Goal: Information Seeking & Learning: Learn about a topic

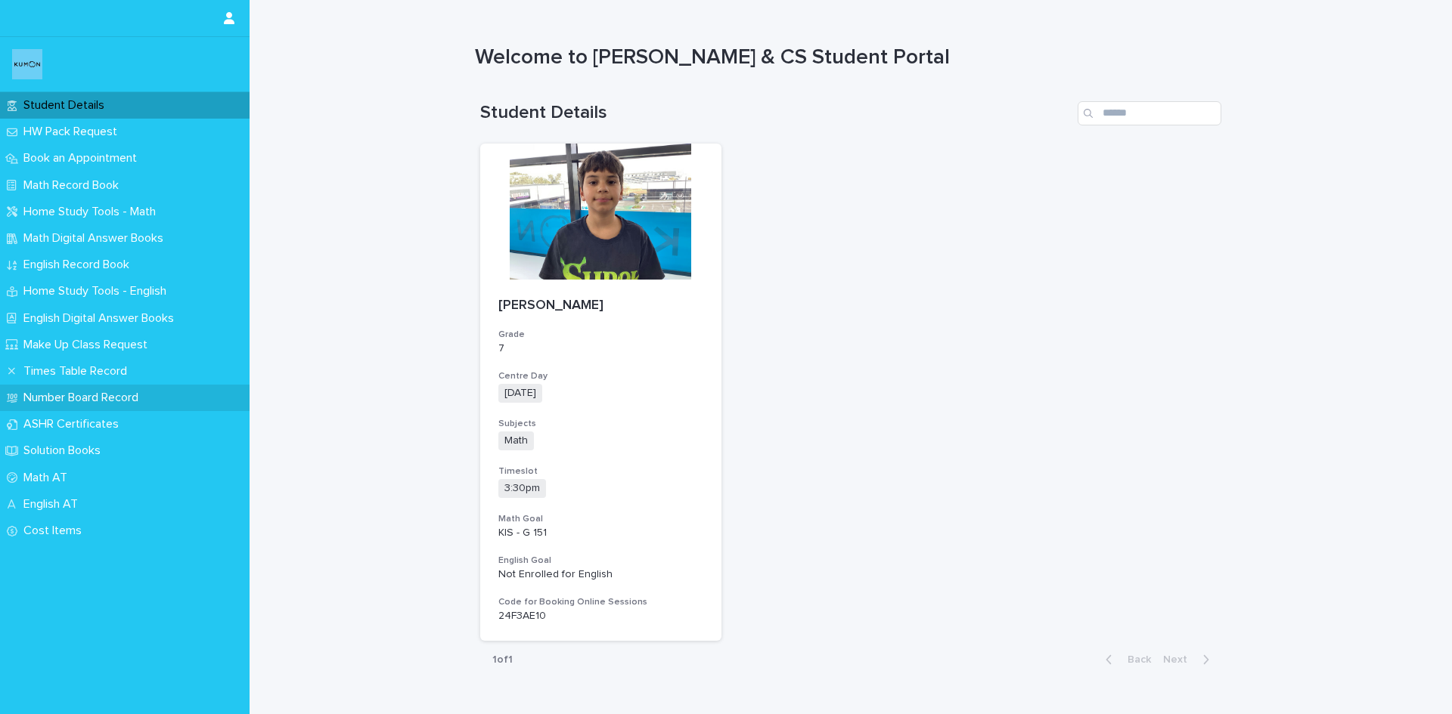
drag, startPoint x: 296, startPoint y: 482, endPoint x: 239, endPoint y: 401, distance: 99.2
click at [296, 482] on div "Loading... Saving… Loading... Saving… Student Details [PERSON_NAME] Grade 7 Cen…" at bounding box center [851, 413] width 1202 height 684
click at [63, 189] on p "Math Record Book" at bounding box center [73, 185] width 113 height 14
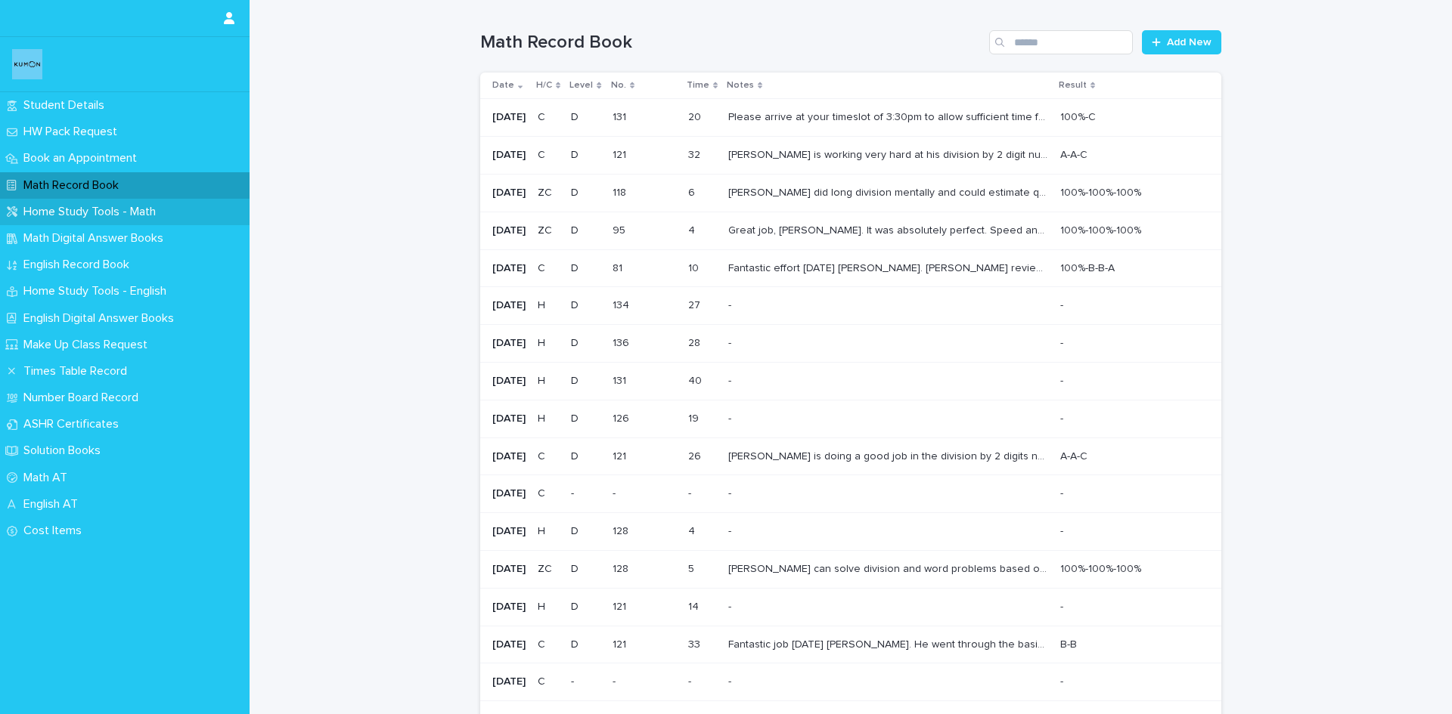
click at [68, 215] on p "Home Study Tools - Math" at bounding box center [92, 212] width 150 height 14
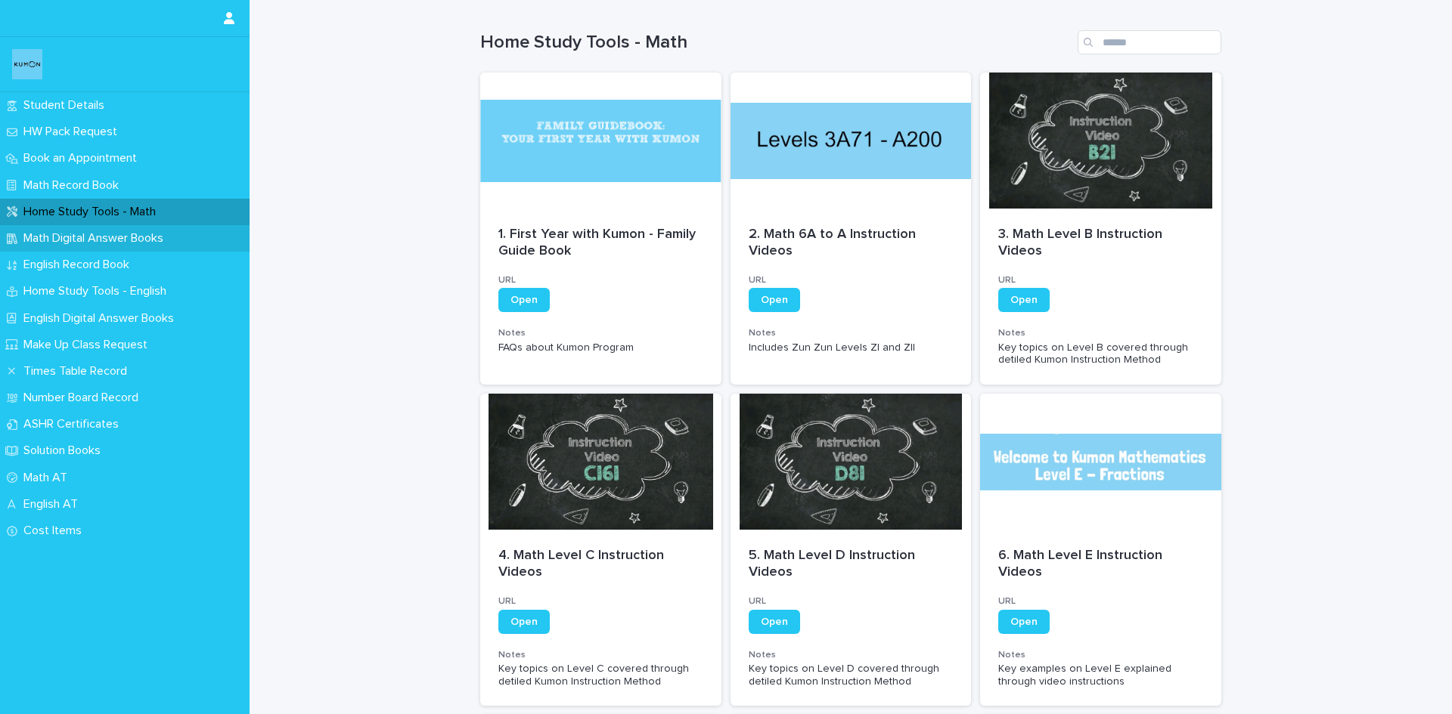
click at [83, 237] on p "Math Digital Answer Books" at bounding box center [96, 238] width 158 height 14
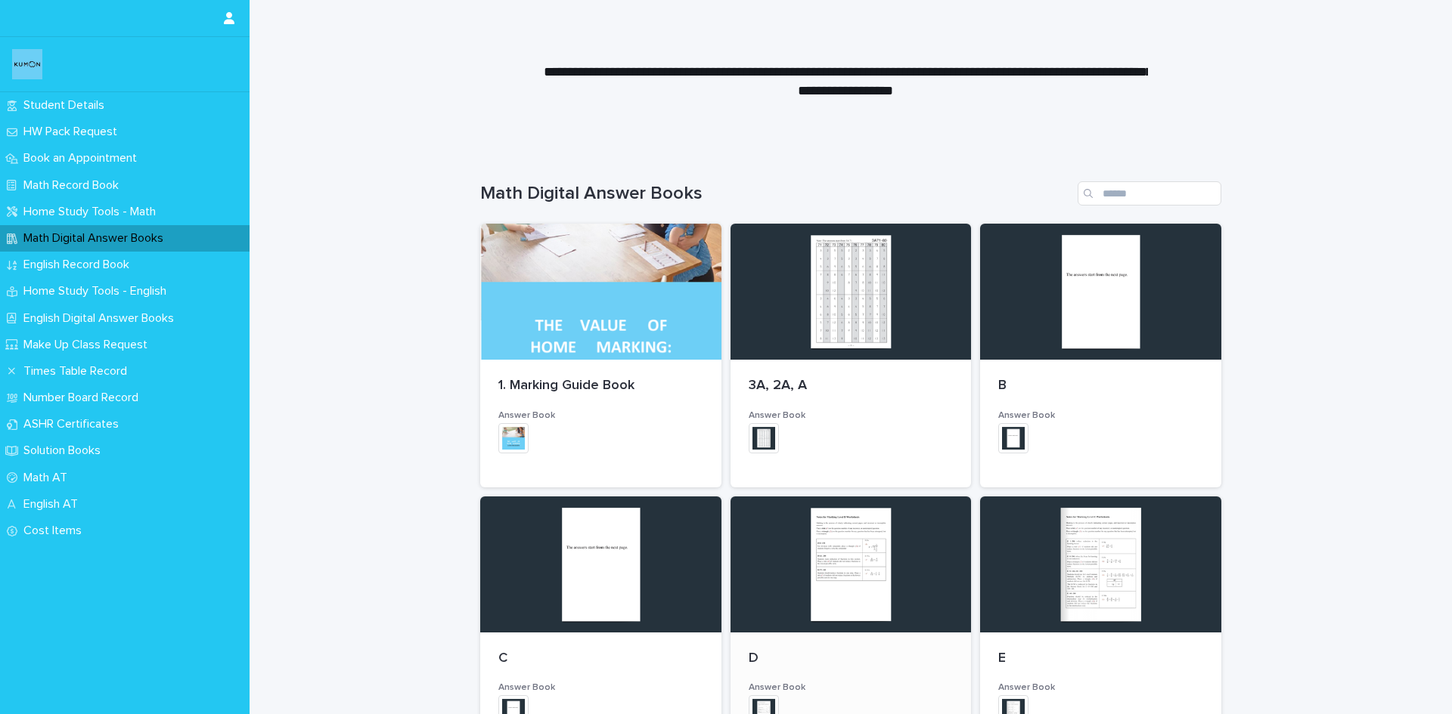
click at [758, 701] on img at bounding box center [764, 711] width 30 height 30
